Goal: Task Accomplishment & Management: Use online tool/utility

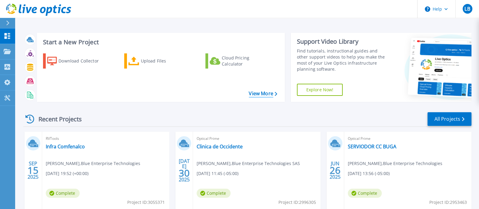
click at [271, 94] on link "View More" at bounding box center [263, 94] width 28 height 6
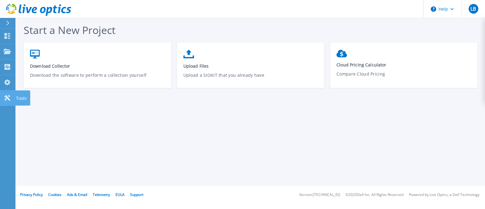
click at [8, 101] on link "Tools Tools" at bounding box center [7, 97] width 15 height 15
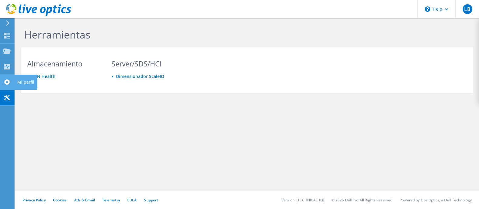
click at [8, 82] on use at bounding box center [7, 82] width 6 height 6
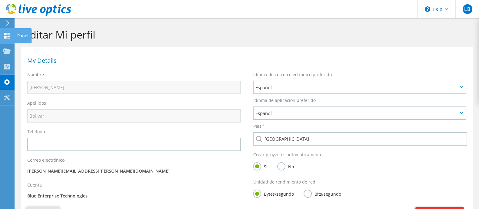
click at [6, 36] on use at bounding box center [7, 36] width 6 height 6
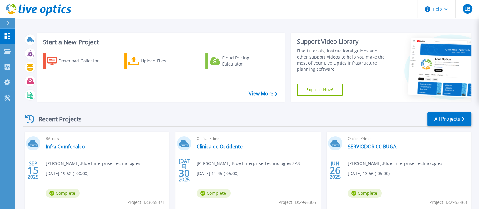
click at [310, 86] on link "Explore Now!" at bounding box center [320, 90] width 46 height 12
click at [5, 101] on link "Tools Tools" at bounding box center [7, 97] width 15 height 15
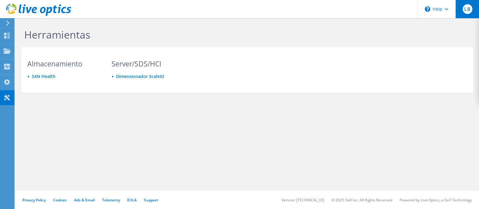
click at [469, 11] on span "LB" at bounding box center [467, 9] width 10 height 10
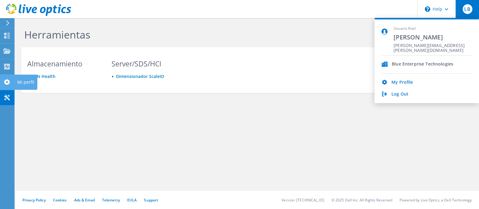
click at [8, 80] on use at bounding box center [7, 82] width 6 height 6
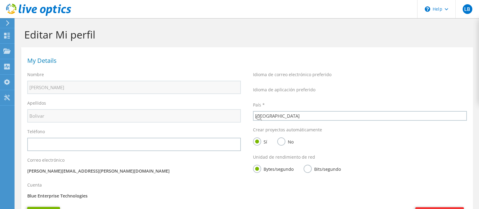
select select "48"
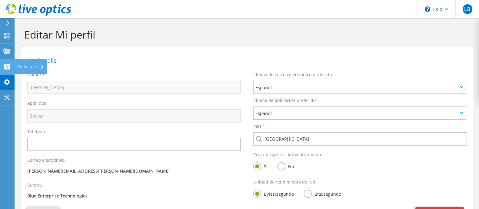
click at [5, 64] on use at bounding box center [7, 67] width 6 height 6
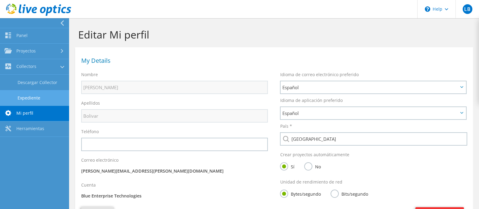
click at [36, 96] on link "Expediente" at bounding box center [34, 97] width 69 height 15
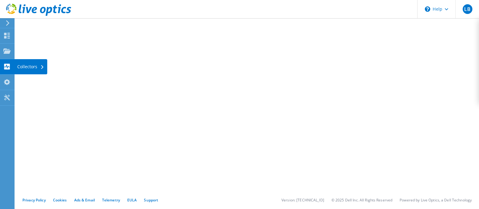
click at [8, 64] on use at bounding box center [7, 67] width 6 height 6
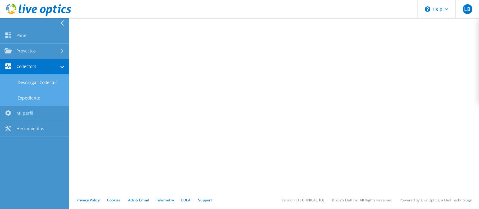
click at [30, 80] on link "Descargar Collector" at bounding box center [34, 81] width 69 height 15
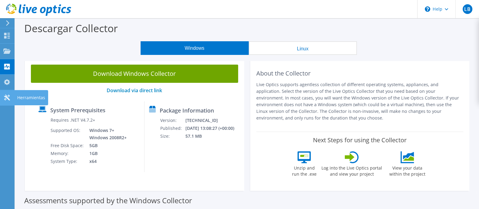
click at [8, 97] on icon at bounding box center [6, 97] width 7 height 6
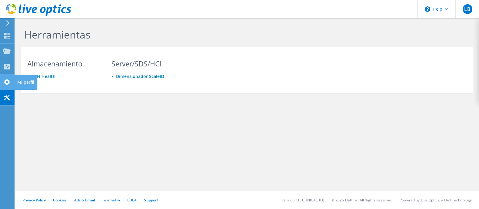
click at [7, 84] on div at bounding box center [6, 82] width 7 height 7
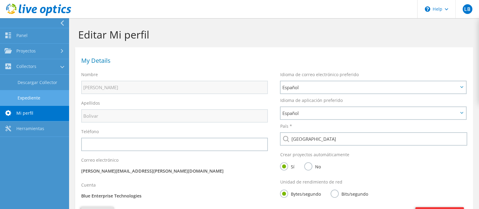
click at [41, 98] on link "Expediente" at bounding box center [34, 97] width 69 height 15
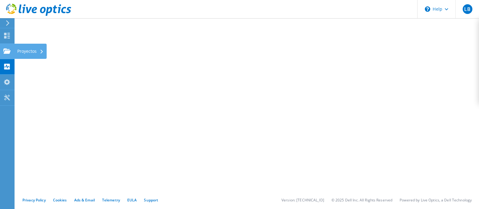
click at [6, 53] on use at bounding box center [6, 50] width 7 height 5
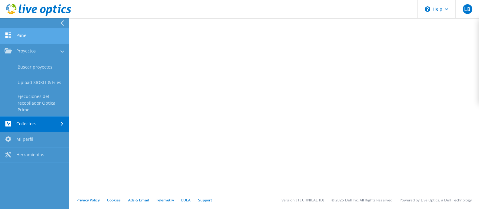
click at [35, 35] on link "Panel" at bounding box center [34, 35] width 69 height 15
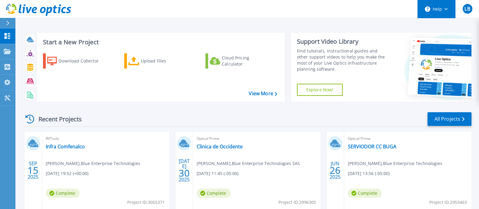
click at [450, 8] on button "Help" at bounding box center [436, 9] width 38 height 18
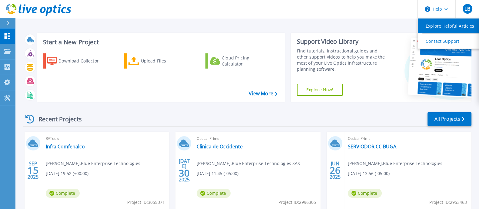
click at [439, 27] on link "Explore Helpful Articles" at bounding box center [452, 25] width 68 height 15
click at [461, 28] on link "Explore Helpful Articles" at bounding box center [452, 25] width 68 height 15
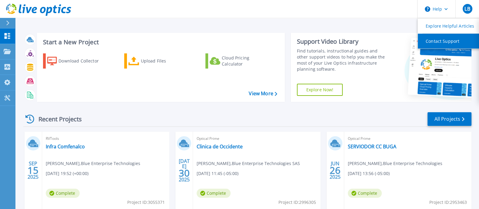
click at [449, 39] on link "Contact Support" at bounding box center [452, 41] width 68 height 15
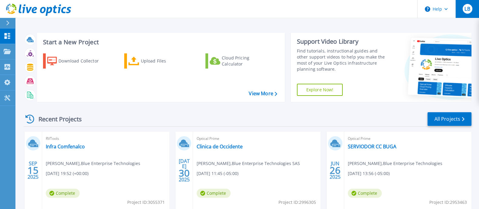
click at [468, 4] on div "LB" at bounding box center [467, 9] width 10 height 10
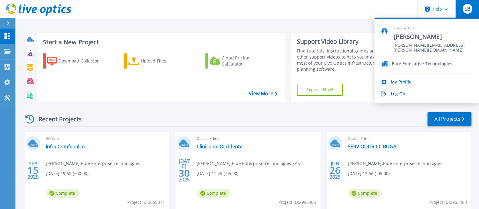
click at [422, 63] on p "Blue Enterprise Technologies" at bounding box center [422, 64] width 61 height 6
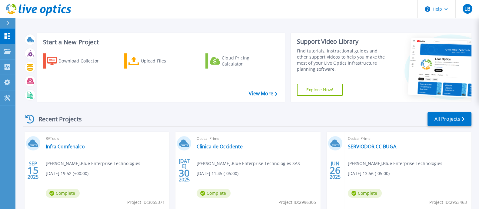
click at [172, 34] on div "Start a New Project Download Collector Upload Files Cloud Pricing Calculator Vi…" at bounding box center [161, 67] width 248 height 69
click at [271, 91] on link "View More" at bounding box center [263, 94] width 28 height 6
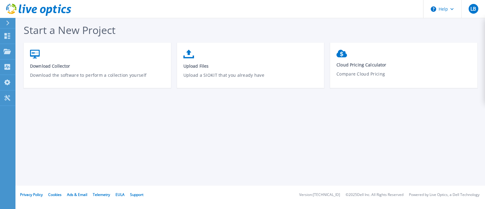
click at [6, 22] on icon at bounding box center [7, 23] width 3 height 5
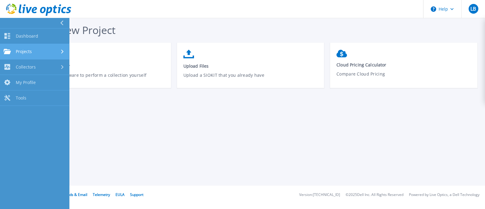
click at [31, 52] on span "Projects" at bounding box center [24, 51] width 16 height 5
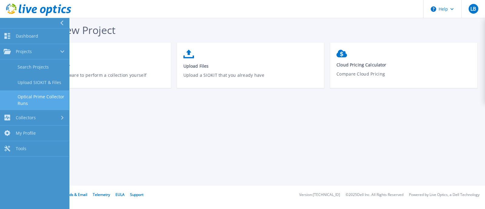
click at [48, 98] on link "Optical Prime Collector Runs" at bounding box center [34, 99] width 69 height 19
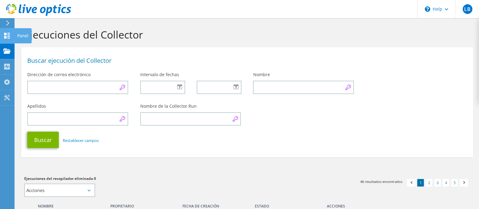
click at [8, 35] on icon at bounding box center [6, 36] width 7 height 6
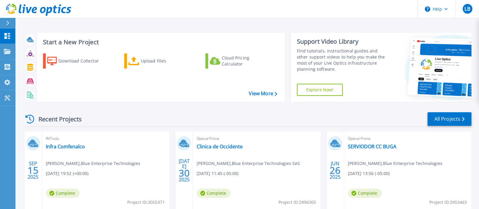
click at [331, 88] on link "Explore Now!" at bounding box center [320, 90] width 46 height 12
click at [0, 89] on link "My Profile My Profile" at bounding box center [7, 82] width 15 height 15
click at [6, 99] on icon at bounding box center [7, 98] width 6 height 6
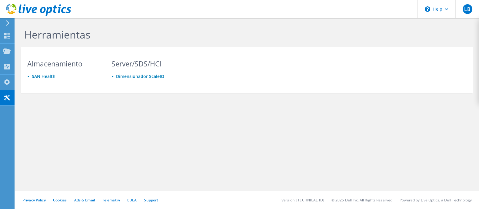
click at [15, 82] on div "Herramientas Almacenamiento [GEOGRAPHIC_DATA] Server/SDS/HCI Dimensionador Scal…" at bounding box center [247, 73] width 464 height 111
click at [9, 82] on use at bounding box center [7, 82] width 6 height 6
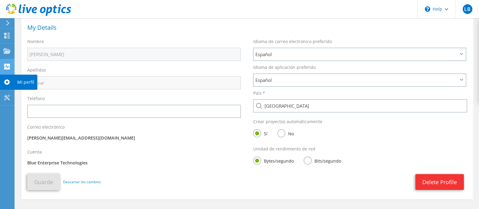
scroll to position [21, 0]
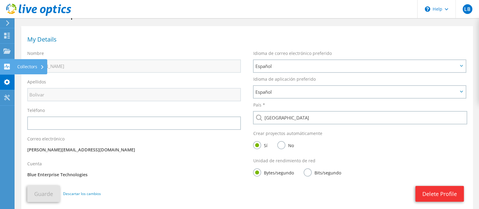
click at [7, 66] on icon at bounding box center [6, 67] width 7 height 6
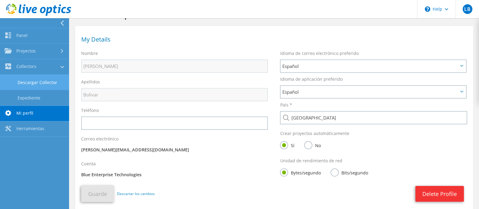
click at [47, 83] on link "Descargar Collector" at bounding box center [34, 81] width 69 height 15
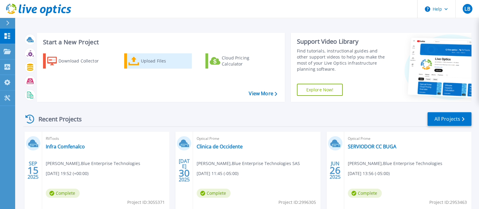
click at [154, 62] on div "Upload Files" at bounding box center [165, 61] width 48 height 12
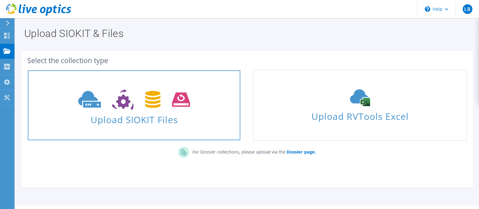
click at [166, 116] on span "Upload SIOKIT Files" at bounding box center [134, 117] width 212 height 13
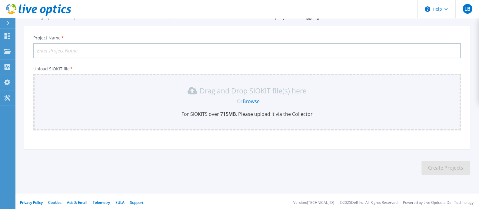
scroll to position [32, 0]
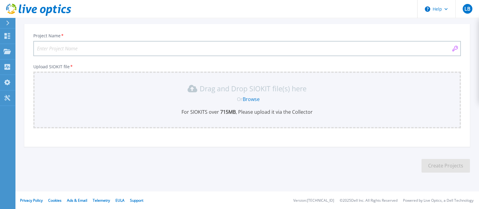
click at [146, 50] on input "Project Name *" at bounding box center [246, 48] width 427 height 15
drag, startPoint x: 105, startPoint y: 51, endPoint x: 26, endPoint y: 49, distance: 78.7
click at [26, 49] on div "Project Name * Hospital San [PERSON_NAME] Upload SIOKIT file * Drag and Drop SI…" at bounding box center [246, 87] width 445 height 119
click at [109, 52] on input "Hospital [GEOGRAPHIC_DATA][PERSON_NAME]" at bounding box center [246, 48] width 427 height 15
drag, startPoint x: 109, startPoint y: 52, endPoint x: 9, endPoint y: 51, distance: 100.3
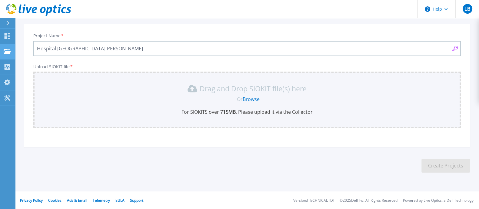
click at [9, 51] on div "Help LB Usuario final Luis Bolivar luis.bolivar@blueenterprise.com.co Blue Ente…" at bounding box center [239, 88] width 479 height 241
click at [165, 46] on input "Hospital San Pedro" at bounding box center [246, 48] width 427 height 15
click at [123, 49] on input "Hospital San Pedro" at bounding box center [246, 48] width 427 height 15
click at [104, 51] on input "Hospital San Pedro" at bounding box center [246, 48] width 427 height 15
click at [85, 47] on input "Hospital San Pedro" at bounding box center [246, 48] width 427 height 15
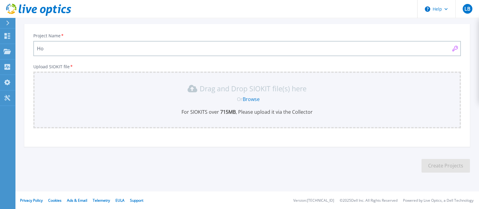
type input "H"
type input "DEMO APPS LIVEOPTICS"
click at [246, 98] on link "Browse" at bounding box center [251, 99] width 17 height 7
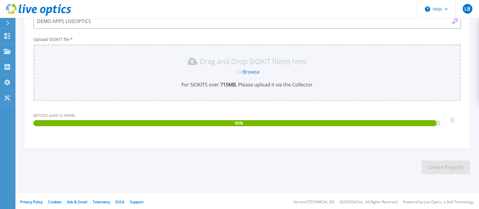
scroll to position [61, 0]
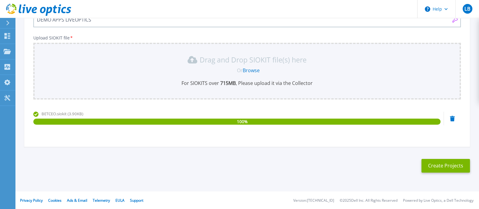
click at [435, 172] on section "Upload SIOKIT You may upload multiple SIOKIT files at the same time. All the Op…" at bounding box center [247, 71] width 464 height 229
click at [435, 167] on button "Create Projects" at bounding box center [445, 166] width 48 height 14
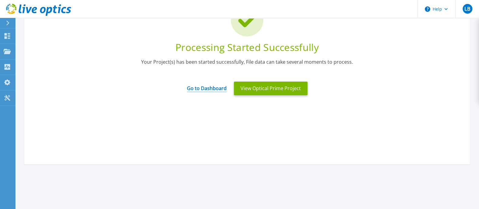
click at [203, 89] on link "Go to Dashboard" at bounding box center [207, 86] width 40 height 12
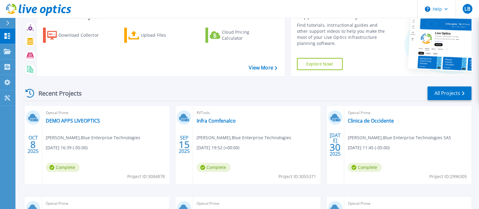
scroll to position [38, 0]
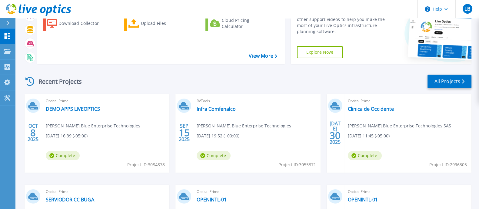
click at [77, 112] on div "Optical Prime DEMO APPS LIVEOPTICS [PERSON_NAME] , Blue Enterprise Technologies…" at bounding box center [105, 133] width 127 height 78
click at [75, 110] on link "DEMO APPS LIVEOPTICS" at bounding box center [73, 109] width 54 height 6
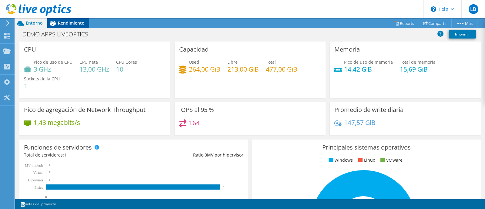
click at [75, 23] on span "Rendimiento" at bounding box center [71, 23] width 27 height 6
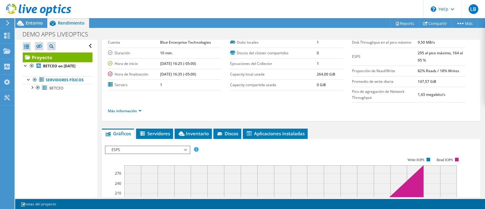
scroll to position [75, 0]
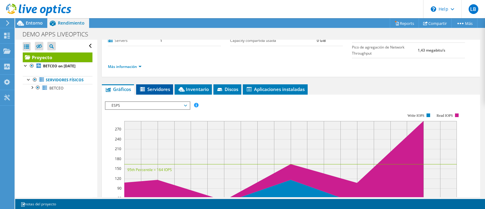
click at [173, 84] on li "Servidores" at bounding box center [154, 89] width 37 height 10
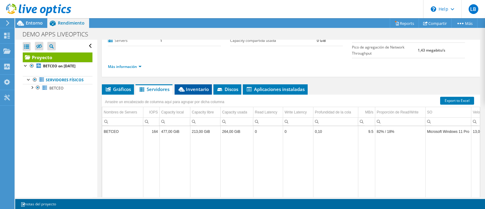
click at [189, 88] on span "Inventario" at bounding box center [192, 89] width 31 height 6
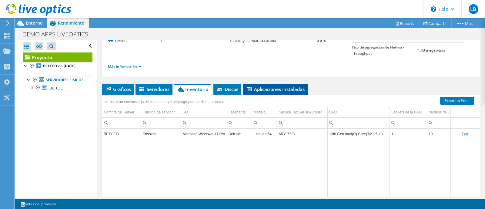
click at [270, 87] on span "Aplicaciones instaladas" at bounding box center [275, 89] width 59 height 6
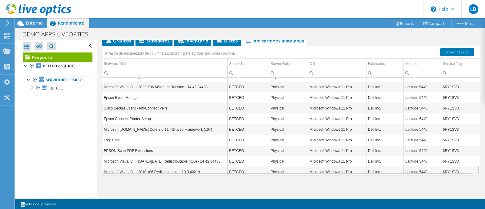
scroll to position [124, 0]
click at [184, 124] on td "Microsoft [DOMAIN_NAME] Core 8.0.11 - Shared Framework (x64)" at bounding box center [164, 129] width 125 height 11
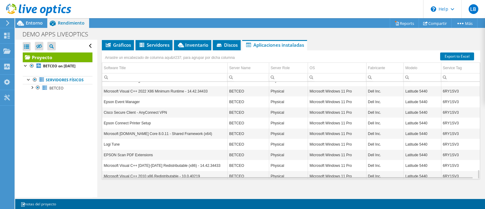
drag, startPoint x: 484, startPoint y: 149, endPoint x: 429, endPoint y: 155, distance: 56.1
click at [462, 154] on article "Proyecto Detalles Preparado para: Luis Bolivar, [EMAIL_ADDRESS][DOMAIN_NAME] Cu…" at bounding box center [290, 118] width 387 height 157
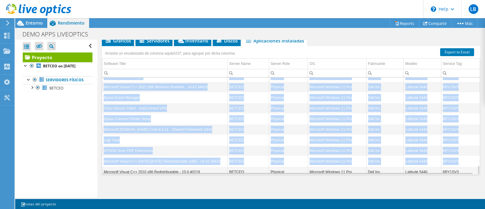
click at [212, 156] on td "Microsoft Visual C++ [DATE]-[DATE] Redistributable (x86) - 14.42.34433" at bounding box center [164, 161] width 125 height 11
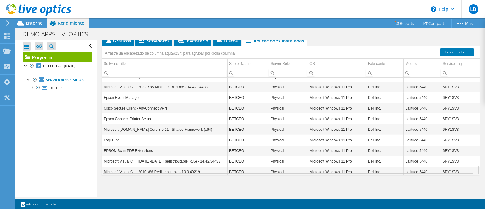
click at [182, 166] on td "Microsoft Visual C++ 2010 x86 Redistributable - 10.0.40219" at bounding box center [164, 171] width 125 height 11
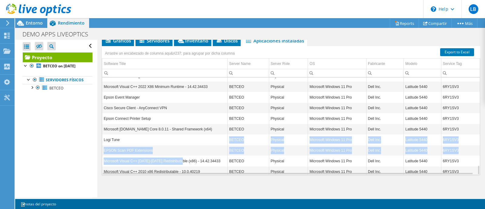
drag, startPoint x: 182, startPoint y: 157, endPoint x: 188, endPoint y: 111, distance: 46.7
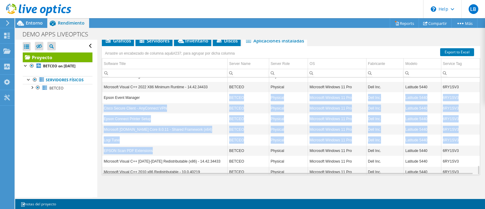
drag, startPoint x: 191, startPoint y: 88, endPoint x: 194, endPoint y: 141, distance: 52.2
click at [194, 134] on td "Logi Tune" at bounding box center [164, 139] width 125 height 11
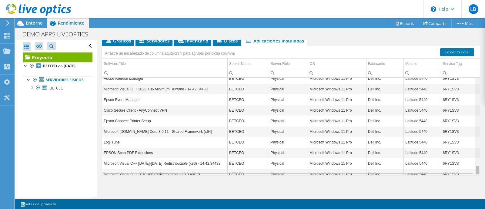
scroll to position [918, 0]
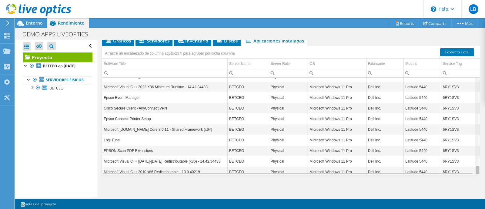
drag, startPoint x: 471, startPoint y: 169, endPoint x: 476, endPoint y: 166, distance: 6.0
click at [476, 166] on body "LB Usuario final Luis Bolivar [EMAIL_ADDRESS][DOMAIN_NAME] Blue Enterprise Tech…" at bounding box center [242, 104] width 485 height 209
